Goal: Find contact information: Find contact information

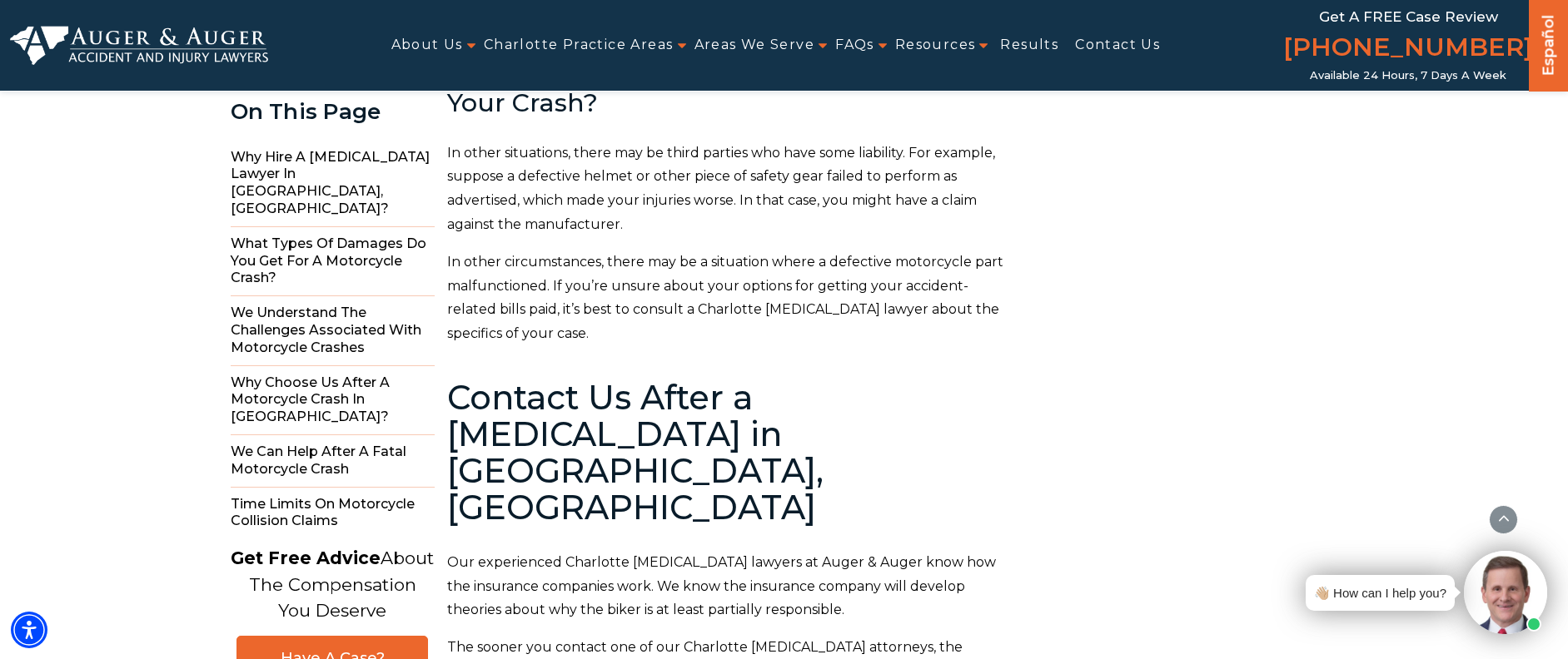
scroll to position [9081, 0]
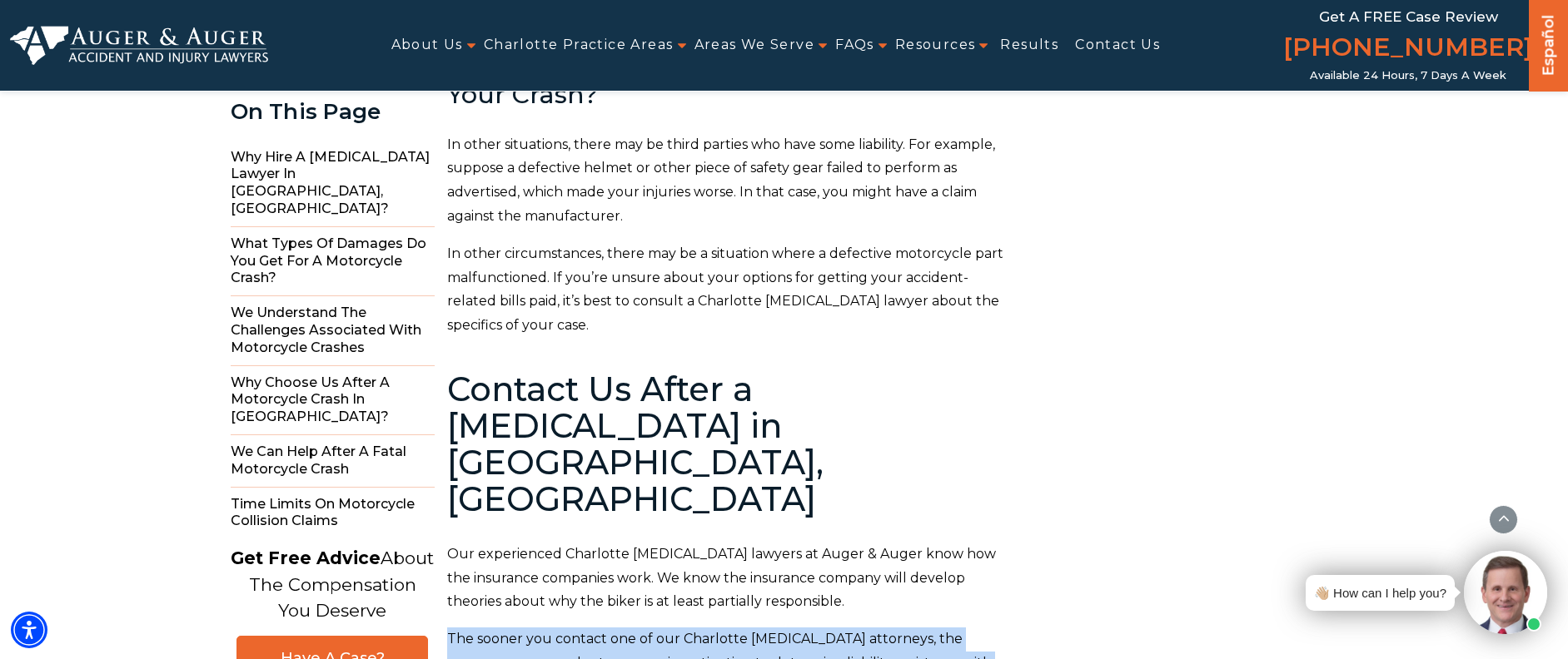
drag, startPoint x: 867, startPoint y: 502, endPoint x: 449, endPoint y: 383, distance: 434.6
copy div "The sooner you contact one of our Charlotte [MEDICAL_DATA] attorneys, the soone…"
